Goal: Register for event/course

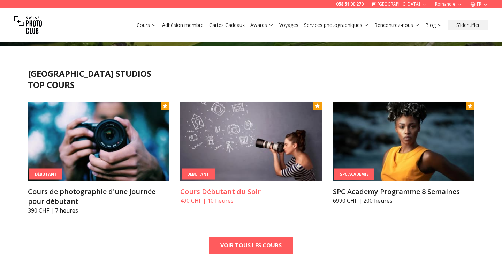
scroll to position [180, 0]
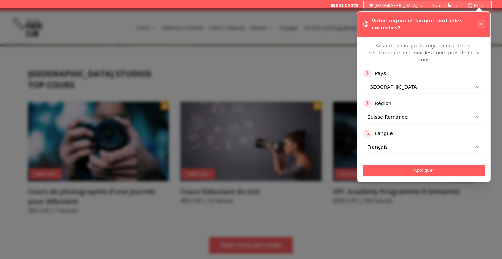
click at [482, 21] on icon at bounding box center [481, 24] width 6 height 6
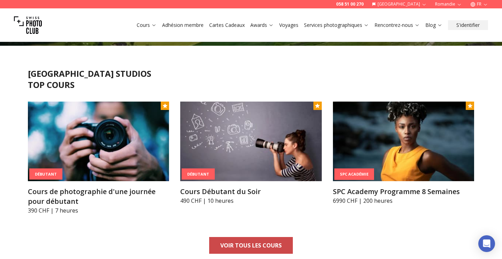
click at [214, 248] on link "VOIR TOUS LES COURS" at bounding box center [251, 245] width 84 height 17
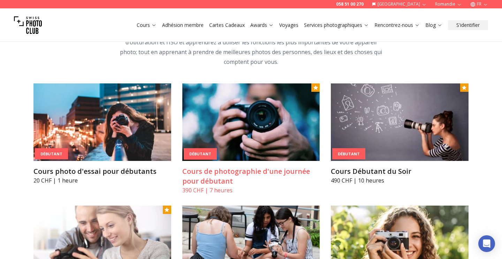
scroll to position [320, 0]
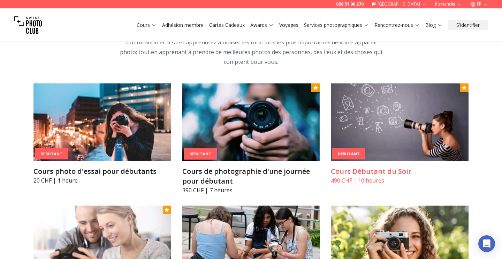
click at [406, 156] on img at bounding box center [400, 121] width 138 height 77
